Goal: Task Accomplishment & Management: Manage account settings

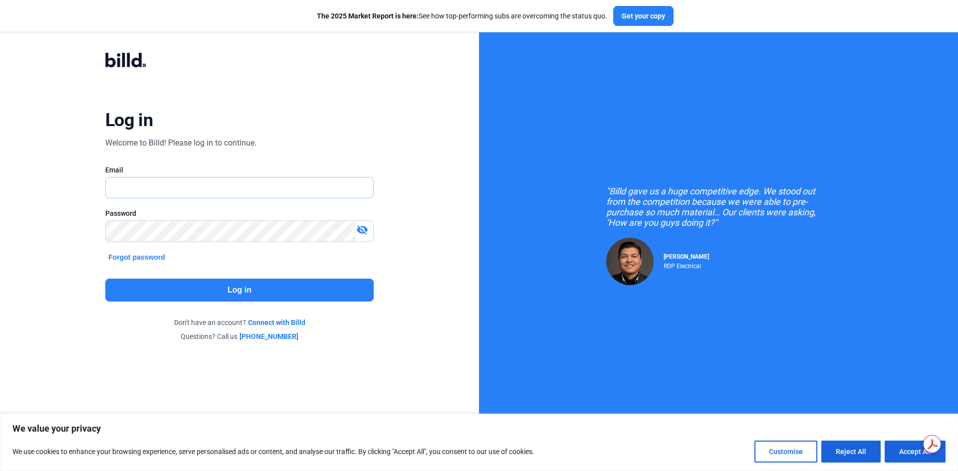
type input "[PERSON_NAME][EMAIL_ADDRESS][PERSON_NAME][DOMAIN_NAME]"
click at [258, 293] on button "Log in" at bounding box center [239, 290] width 268 height 23
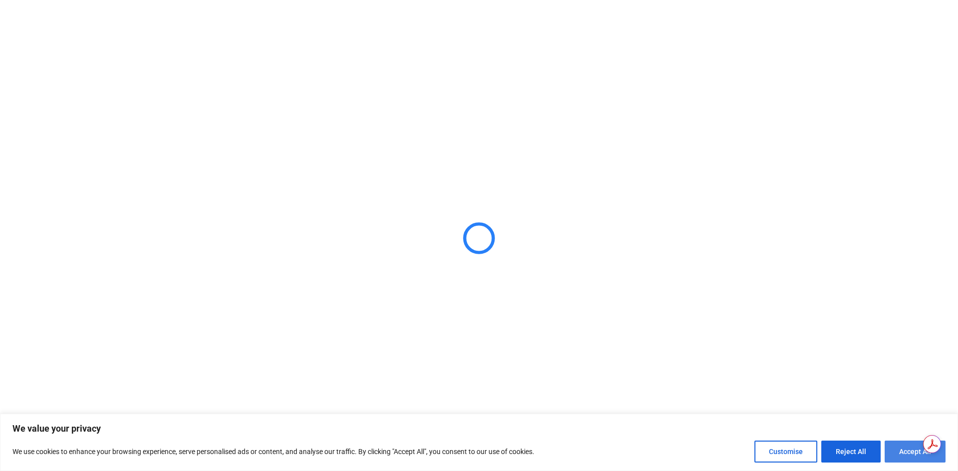
click at [901, 449] on button "Accept All" at bounding box center [914, 452] width 61 height 22
checkbox input "true"
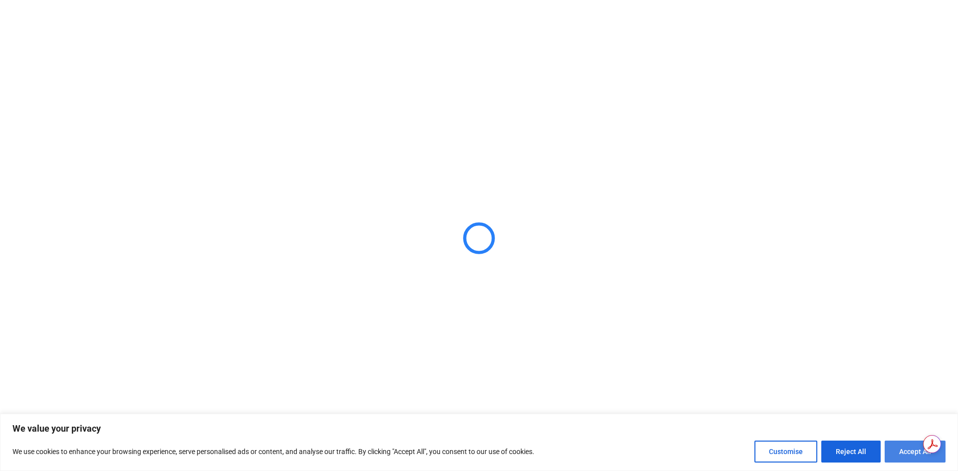
checkbox input "true"
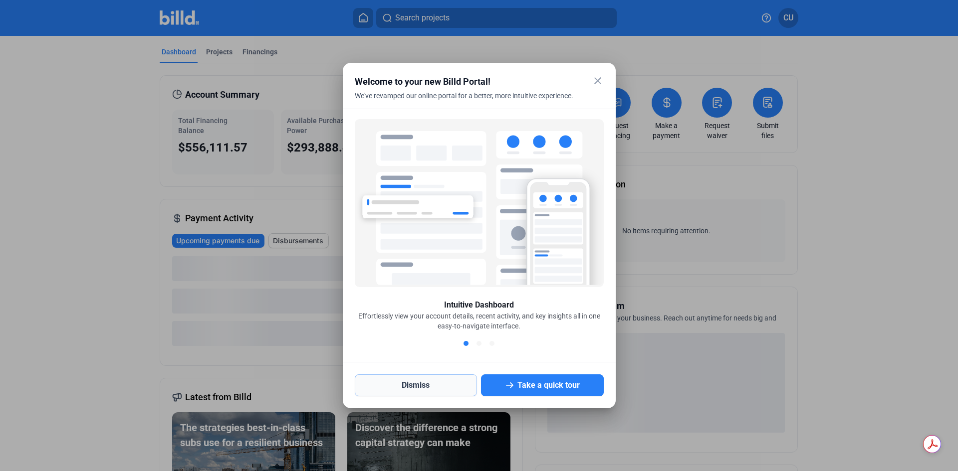
click at [419, 383] on button "Dismiss" at bounding box center [416, 386] width 123 height 22
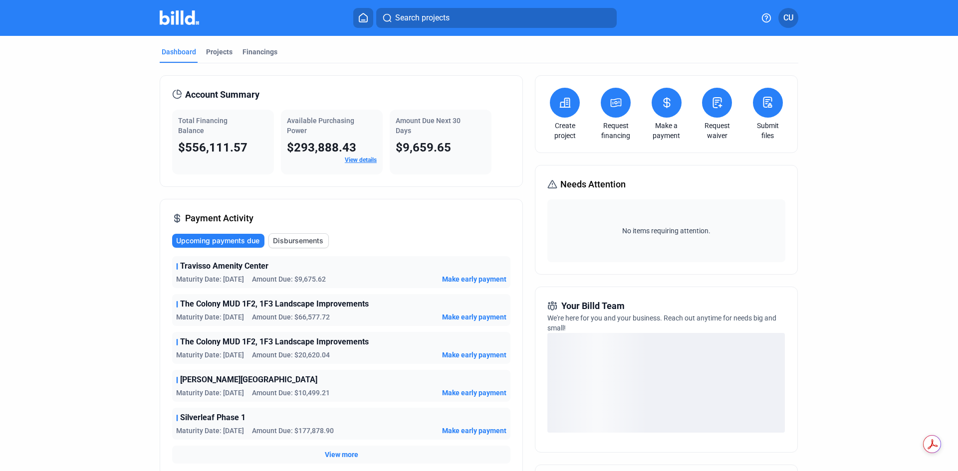
click at [789, 18] on span "CU" at bounding box center [788, 18] width 10 height 12
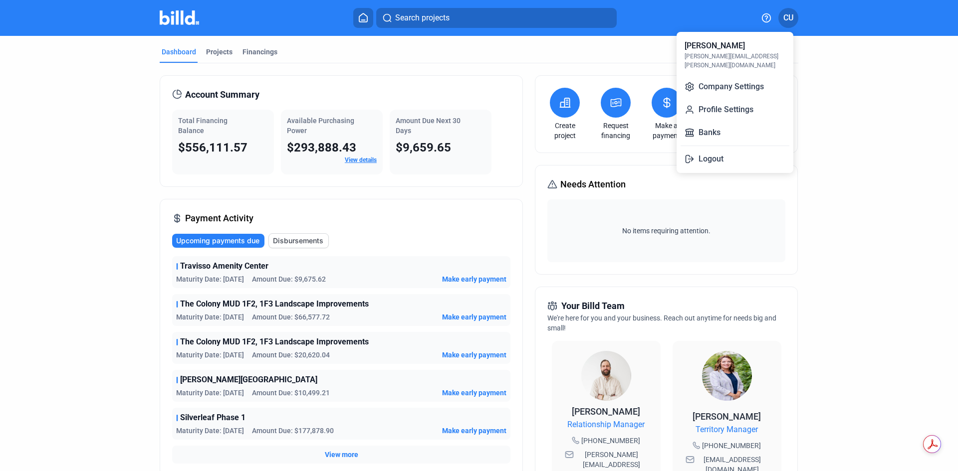
click at [836, 70] on div at bounding box center [479, 235] width 958 height 471
